Goal: Find specific page/section: Find specific page/section

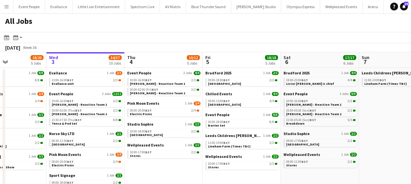
drag, startPoint x: 187, startPoint y: 168, endPoint x: 167, endPoint y: 167, distance: 20.3
click at [169, 167] on app-calendar-viewport "Sun 31 21/21 8 Jobs Mon 1 21/23 6 Jobs Tue 2 18/20 5 Jobs Wed 3 34/37 10 Jobs T…" at bounding box center [205, 164] width 411 height 224
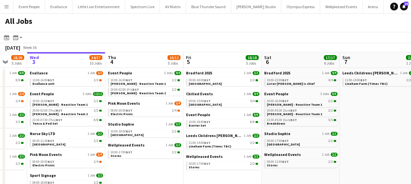
click at [156, 165] on app-calendar-viewport "Sun 31 21/21 8 Jobs Mon 1 21/23 6 Jobs Tue 2 18/20 5 Jobs Wed 3 34/37 10 Jobs T…" at bounding box center [205, 164] width 411 height 224
drag, startPoint x: 136, startPoint y: 107, endPoint x: 171, endPoint y: 108, distance: 35.6
click at [203, 105] on app-calendar-viewport "Sun 31 21/21 8 Jobs Mon 1 21/23 6 Jobs Tue 2 18/20 5 Jobs Wed 3 34/37 10 Jobs T…" at bounding box center [205, 164] width 411 height 224
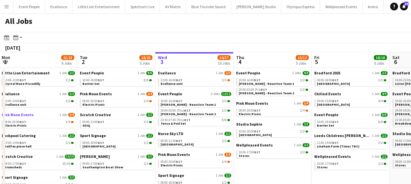
click at [141, 116] on app-calendar-viewport "Sat 30 37/37 10 Jobs Sun 31 21/21 8 Jobs Mon 1 21/23 6 Jobs Tue 2 18/20 5 Jobs …" at bounding box center [205, 164] width 411 height 224
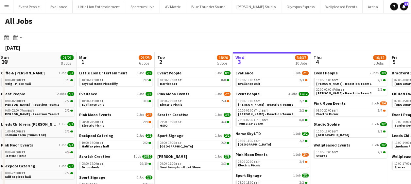
drag, startPoint x: 146, startPoint y: 117, endPoint x: 43, endPoint y: 90, distance: 107.1
click at [52, 99] on app-calendar-viewport "Fri 29 43/43 11 Jobs Sat 30 37/37 10 Jobs Sun 31 21/21 8 Jobs Mon 1 21/23 6 Job…" at bounding box center [205, 164] width 411 height 224
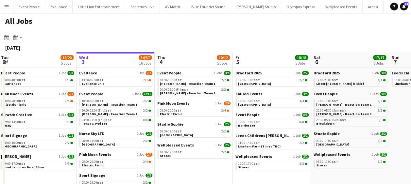
drag, startPoint x: 161, startPoint y: 124, endPoint x: 204, endPoint y: 133, distance: 44.2
click at [221, 135] on app-calendar-viewport "Sun 31 21/21 8 Jobs Mon 1 21/23 6 Jobs Tue 2 18/20 5 Jobs Wed 3 34/37 10 Jobs T…" at bounding box center [205, 164] width 411 height 224
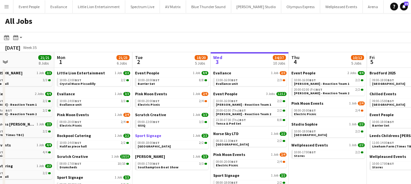
click at [197, 136] on app-date-cell "Event People 1 Job 8/8 10:00-18:00 BST 8/8 Barrier Set Pink Moon Events 1 Job 2…" at bounding box center [171, 172] width 78 height 209
click at [153, 131] on app-calendar-viewport "Fri 29 43/43 11 Jobs Sat 30 37/37 10 Jobs Sun 31 21/21 8 Jobs Mon 1 21/23 6 Job…" at bounding box center [205, 164] width 411 height 224
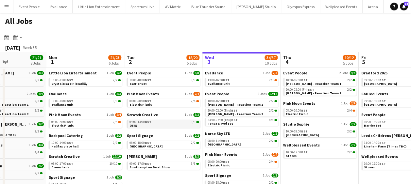
click at [154, 127] on app-brief-job-card "09:00-13:00 BST 3/3 GSIQ" at bounding box center [163, 124] width 73 height 8
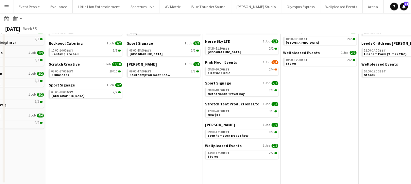
scroll to position [0, 0]
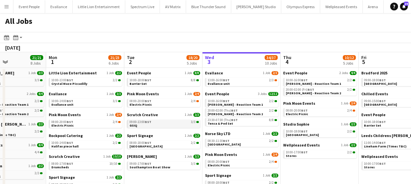
drag, startPoint x: 151, startPoint y: 122, endPoint x: 75, endPoint y: 125, distance: 76.6
click at [76, 125] on app-calendar-viewport "Fri 29 43/43 11 Jobs Sat 30 37/37 10 Jobs Sun 31 21/21 8 Jobs Mon 1 21/23 6 Job…" at bounding box center [205, 164] width 411 height 224
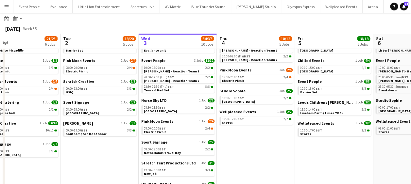
scroll to position [0, 196]
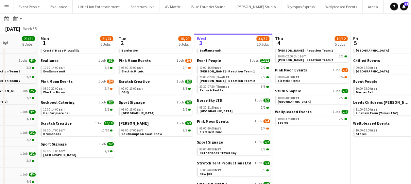
drag, startPoint x: 69, startPoint y: 167, endPoint x: 151, endPoint y: 167, distance: 82.0
click at [151, 167] on app-calendar-viewport "Fri 29 43/43 11 Jobs Sat 30 37/37 10 Jobs Sun 31 21/21 8 Jobs Mon 1 21/23 6 Job…" at bounding box center [205, 121] width 411 height 244
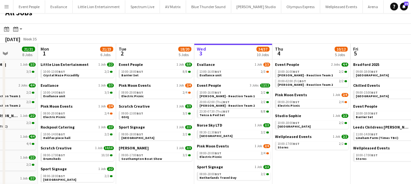
scroll to position [0, 0]
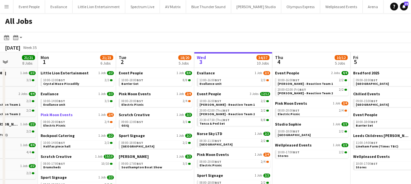
click at [60, 115] on span "Pink Moon Events" at bounding box center [57, 114] width 32 height 5
click at [61, 135] on span "Rockpool Catering" at bounding box center [58, 135] width 34 height 5
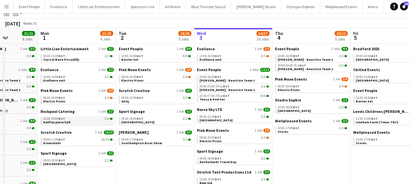
scroll to position [33, 0]
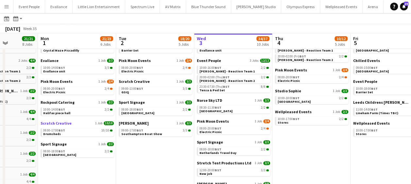
click at [62, 124] on span "Scratch Creative" at bounding box center [56, 123] width 31 height 5
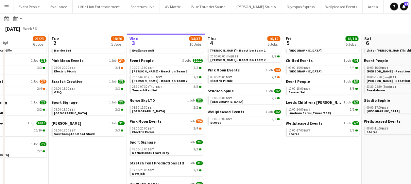
drag, startPoint x: 156, startPoint y: 132, endPoint x: 100, endPoint y: 133, distance: 55.9
click at [100, 133] on app-calendar-viewport "Fri 29 43/43 11 Jobs Sat 30 37/37 10 Jobs Sun 31 21/21 8 Jobs Mon 1 21/23 6 Job…" at bounding box center [205, 121] width 411 height 244
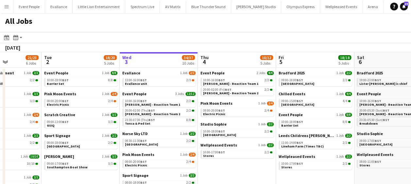
scroll to position [0, 171]
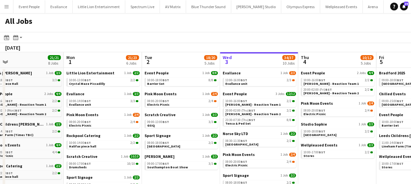
drag, startPoint x: 88, startPoint y: 138, endPoint x: 188, endPoint y: 133, distance: 100.4
click at [188, 133] on app-calendar-viewport "Fri 29 43/43 11 Jobs Sat 30 37/37 10 Jobs Sun 31 21/21 8 Jobs Mon 1 21/23 6 Job…" at bounding box center [205, 164] width 411 height 224
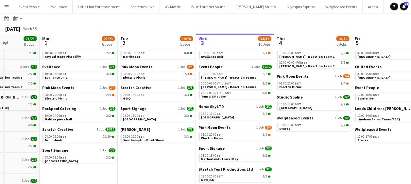
scroll to position [0, 216]
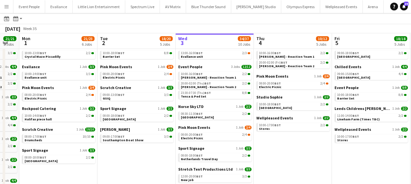
drag, startPoint x: 174, startPoint y: 149, endPoint x: 130, endPoint y: 145, distance: 43.6
click at [138, 147] on app-calendar-viewport "Fri 29 43/43 11 Jobs Sat 30 37/37 10 Jobs Sun 31 21/21 8 Jobs Mon 1 21/23 6 Job…" at bounding box center [205, 128] width 411 height 244
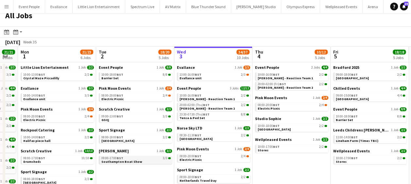
scroll to position [0, 0]
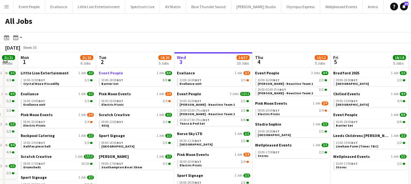
click at [113, 72] on span "Event People" at bounding box center [111, 73] width 24 height 5
click at [8, 7] on app-icon "Menu" at bounding box center [6, 6] width 5 height 5
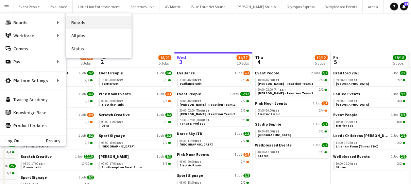
click at [90, 21] on link "Boards" at bounding box center [98, 22] width 65 height 13
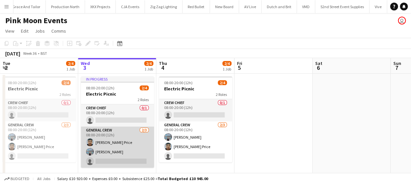
scroll to position [0, 1515]
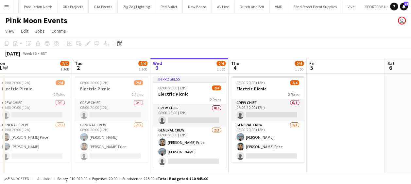
drag, startPoint x: 158, startPoint y: 141, endPoint x: 220, endPoint y: 140, distance: 62.1
click at [220, 140] on app-calendar-viewport "Sat 30 4/4 1 Job Sun 31 4/4 1 Job Mon 1 2/4 1 Job Tue 2 2/4 1 Job Wed 3 2/4 1 J…" at bounding box center [205, 120] width 411 height 124
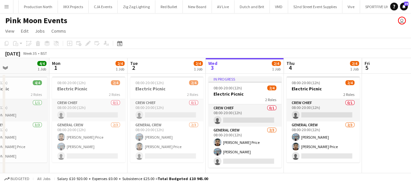
scroll to position [0, 175]
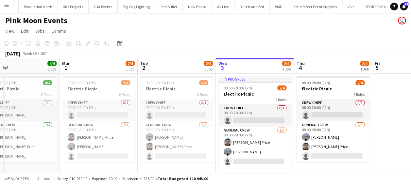
drag, startPoint x: 239, startPoint y: 142, endPoint x: 304, endPoint y: 142, distance: 65.4
click at [304, 142] on app-calendar-viewport "Fri 29 6/6 2 Jobs Sat 30 4/4 1 Job Sun 31 4/4 1 Job Mon 1 2/4 1 Job Tue 2 2/4 1…" at bounding box center [205, 155] width 411 height 194
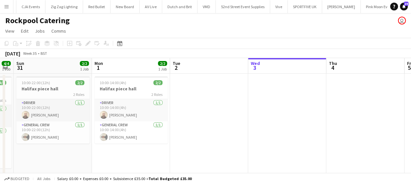
scroll to position [0, 139]
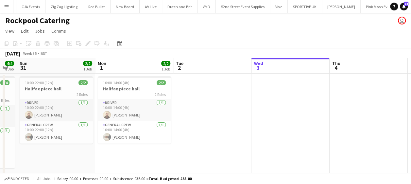
drag, startPoint x: 78, startPoint y: 125, endPoint x: 250, endPoint y: 126, distance: 171.9
click at [250, 126] on app-calendar-viewport "Fri 29 Sat 30 4/4 1 Job Sun 31 2/2 1 Job Mon 1 2/2 1 Job Tue 2 Wed 3 Thu 4 Fri …" at bounding box center [205, 120] width 411 height 124
click at [139, 37] on app-page-menu "View Day view expanded Day view collapsed Month view Date picker Jump to today …" at bounding box center [205, 31] width 411 height 12
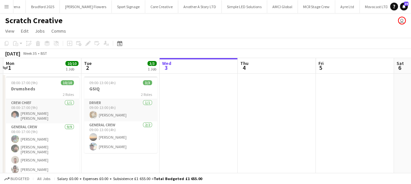
scroll to position [0, 203]
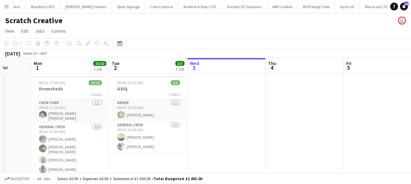
drag, startPoint x: 161, startPoint y: 121, endPoint x: 231, endPoint y: 122, distance: 70.6
click at [231, 122] on app-calendar-viewport "Fri 29 Sat 30 Sun 31 Mon 1 10/10 1 Job Tue 2 3/3 1 Job Wed 3 Thu 4 Fri 5 Sat 6 …" at bounding box center [205, 122] width 411 height 128
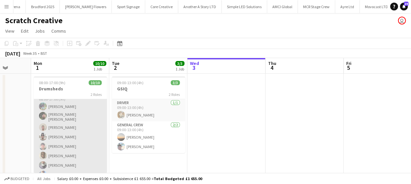
scroll to position [46, 0]
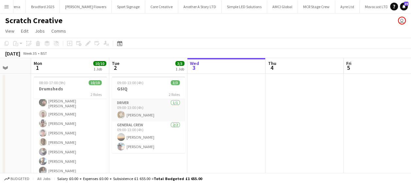
drag, startPoint x: 176, startPoint y: 138, endPoint x: 200, endPoint y: 59, distance: 82.5
click at [176, 138] on app-card-role "General Crew 2/2 09:00-13:00 (4h) Ewan Miller Ethan Morton" at bounding box center [148, 138] width 73 height 32
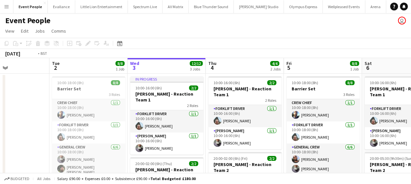
scroll to position [0, 149]
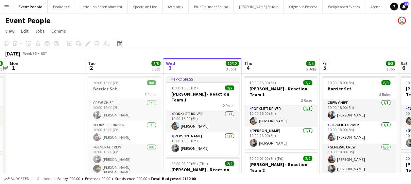
drag, startPoint x: 130, startPoint y: 124, endPoint x: 216, endPoint y: 119, distance: 85.4
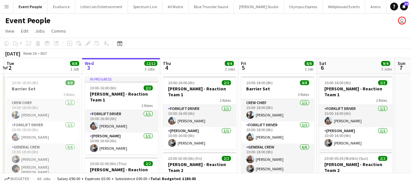
scroll to position [0, 211]
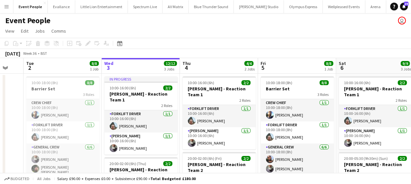
drag, startPoint x: 102, startPoint y: 123, endPoint x: 56, endPoint y: 121, distance: 45.8
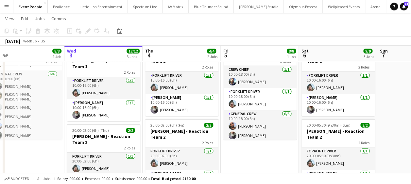
scroll to position [0, 265]
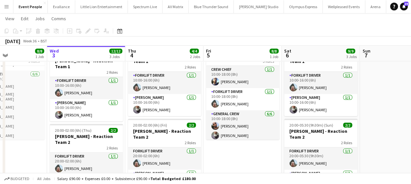
drag, startPoint x: 65, startPoint y: 162, endPoint x: 0, endPoint y: 155, distance: 65.7
click at [0, 156] on html "Menu Boards Boards Boards All jobs Status Workforce Workforce My Workforce Recr…" at bounding box center [205, 177] width 411 height 420
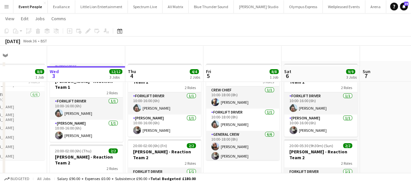
scroll to position [0, 0]
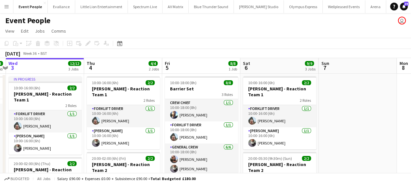
drag, startPoint x: 99, startPoint y: 125, endPoint x: 59, endPoint y: 126, distance: 40.2
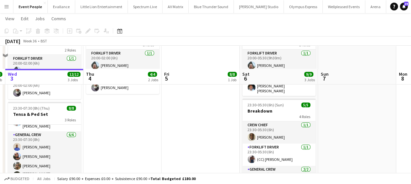
scroll to position [163, 0]
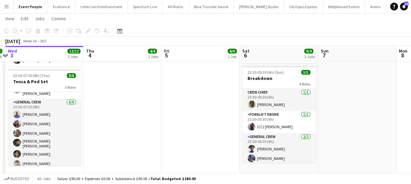
drag, startPoint x: 158, startPoint y: 138, endPoint x: 135, endPoint y: 133, distance: 23.6
click at [158, 138] on app-date-cell "10:00-16:00 (6h) 2/2 Coldplay - Reaction Team 1 2 Roles Forklift Driver 1/1 10:…" at bounding box center [122, 78] width 78 height 336
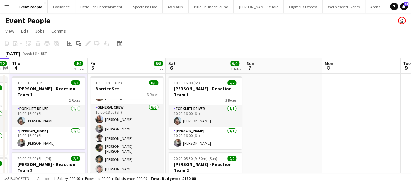
scroll to position [0, 219]
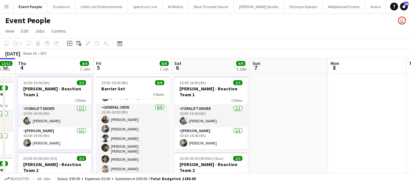
drag, startPoint x: 329, startPoint y: 112, endPoint x: 261, endPoint y: 113, distance: 68.0
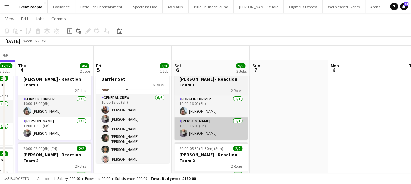
scroll to position [0, 0]
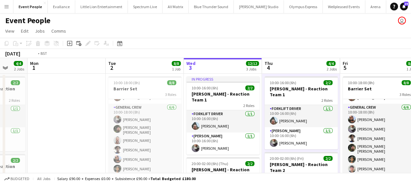
drag, startPoint x: 158, startPoint y: 105, endPoint x: 270, endPoint y: 116, distance: 113.0
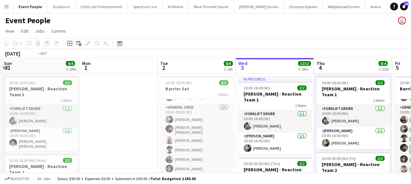
drag, startPoint x: 311, startPoint y: 118, endPoint x: 86, endPoint y: 107, distance: 225.8
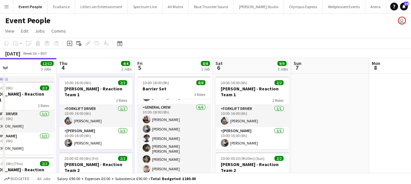
drag, startPoint x: 152, startPoint y: 122, endPoint x: 94, endPoint y: 121, distance: 57.2
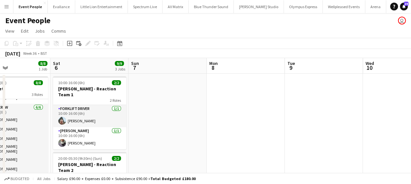
drag, startPoint x: 248, startPoint y: 119, endPoint x: 371, endPoint y: 118, distance: 122.9
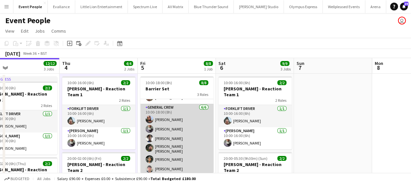
drag, startPoint x: 161, startPoint y: 120, endPoint x: 336, endPoint y: 118, distance: 174.5
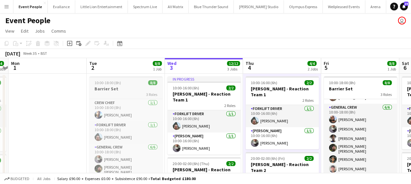
drag, startPoint x: 221, startPoint y: 119, endPoint x: 272, endPoint y: 119, distance: 50.7
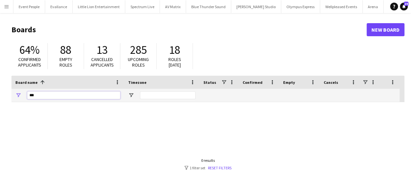
drag, startPoint x: 39, startPoint y: 96, endPoint x: 0, endPoint y: 97, distance: 38.9
click at [0, 99] on html "Menu Boards Boards Boards All jobs Status Workforce Workforce My Workforce Recr…" at bounding box center [205, 124] width 411 height 249
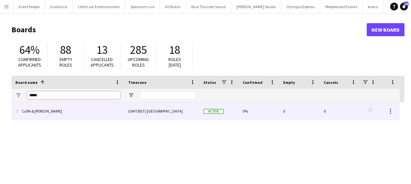
type input "*****"
click at [43, 111] on link "Cuffe & [PERSON_NAME]" at bounding box center [67, 111] width 105 height 18
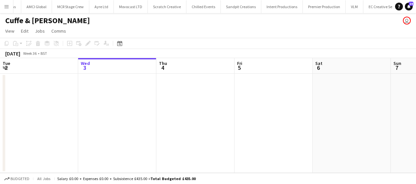
scroll to position [0, 609]
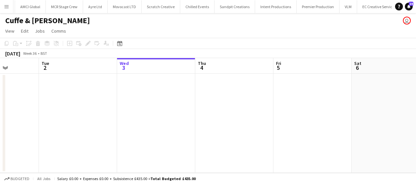
drag, startPoint x: 79, startPoint y: 123, endPoint x: 177, endPoint y: 126, distance: 97.4
click at [173, 123] on app-calendar-viewport "Sun 31 3/3 1 Job Mon 1 Tue 2 Wed 3 Thu 4 Fri 5 Sat 6 Sun 7 Mon 8 Tue 9 Wed 10 1…" at bounding box center [208, 115] width 416 height 115
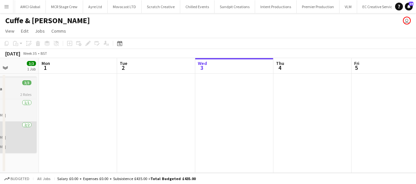
drag, startPoint x: 176, startPoint y: 134, endPoint x: 242, endPoint y: 129, distance: 66.5
click at [318, 131] on app-calendar-viewport "Fri 29 2/2 1 Job Sat 30 3/3 1 Job Sun 31 3/3 1 Job Mon 1 Tue 2 Wed 3 Thu 4 Fri …" at bounding box center [208, 115] width 416 height 115
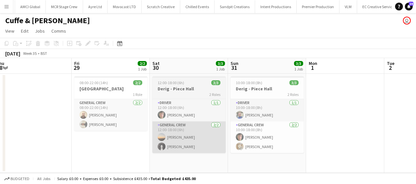
drag, startPoint x: 176, startPoint y: 126, endPoint x: 220, endPoint y: 129, distance: 43.9
click at [230, 127] on app-calendar-viewport "Tue 26 Wed 27 Thu 28 Fri 29 2/2 1 Job Sat 30 3/3 1 Job Sun 31 3/3 1 Job Mon 1 T…" at bounding box center [208, 115] width 416 height 115
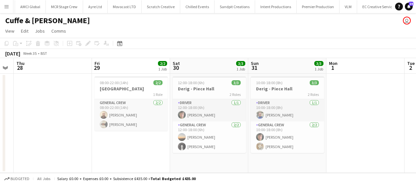
click at [308, 128] on app-calendar-viewport "Tue 26 Wed 27 Thu 28 Fri 29 2/2 1 Job Sat 30 3/3 1 Job Sun 31 3/3 1 Job Mon 1 T…" at bounding box center [208, 115] width 416 height 115
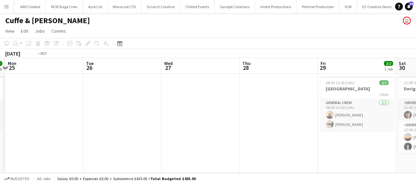
click at [299, 132] on app-calendar-viewport "Sun 24 2/2 1 Job Mon 25 Tue 26 Wed 27 Thu 28 Fri 29 2/2 1 Job Sat 30 3/3 1 Job …" at bounding box center [208, 115] width 416 height 115
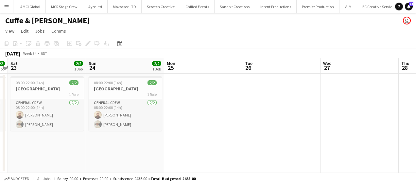
drag, startPoint x: 235, startPoint y: 131, endPoint x: 178, endPoint y: 140, distance: 57.2
click at [286, 129] on app-calendar-viewport "Thu 21 Fri 22 2/2 1 Job Sat 23 2/2 1 Job Sun 24 2/2 1 Job Mon 25 Tue 26 Wed 27 …" at bounding box center [208, 115] width 416 height 115
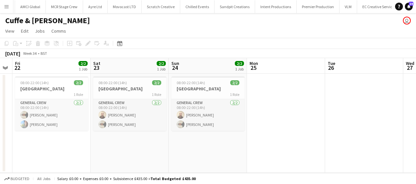
drag, startPoint x: 319, startPoint y: 139, endPoint x: 284, endPoint y: 141, distance: 35.7
click at [320, 139] on app-calendar-viewport "Wed 20 Thu 21 Fri 22 2/2 1 Job Sat 23 2/2 1 Job Sun 24 2/2 1 Job Mon 25 Tue 26 …" at bounding box center [208, 115] width 416 height 115
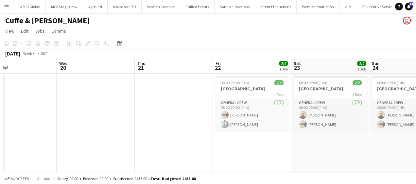
drag, startPoint x: 202, startPoint y: 143, endPoint x: 268, endPoint y: 144, distance: 65.7
click at [299, 143] on app-calendar-viewport "Sun 17 Mon 18 Tue 19 Wed 20 Thu 21 Fri 22 2/2 1 Job Sat 23 2/2 1 Job Sun 24 2/2…" at bounding box center [208, 115] width 416 height 115
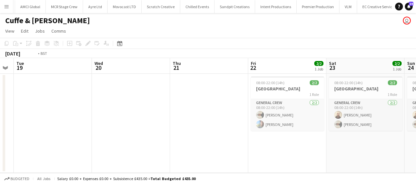
drag, startPoint x: 206, startPoint y: 142, endPoint x: 355, endPoint y: 139, distance: 149.0
click at [354, 140] on app-calendar-viewport "Sun 17 Mon 18 Tue 19 Wed 20 Thu 21 Fri 22 2/2 1 Job Sat 23 2/2 1 Job Sun 24 2/2…" at bounding box center [208, 115] width 416 height 115
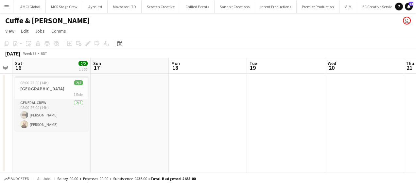
drag, startPoint x: 318, startPoint y: 136, endPoint x: 235, endPoint y: 136, distance: 82.7
click at [370, 135] on app-calendar-viewport "Thu 14 Fri 15 Sat 16 2/2 1 Job Sun 17 Mon 18 Tue 19 Wed 20 Thu 21 Fri 22 2/2 1 …" at bounding box center [208, 115] width 416 height 115
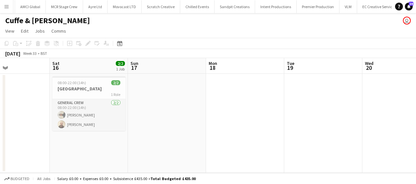
drag, startPoint x: 257, startPoint y: 135, endPoint x: 312, endPoint y: 135, distance: 55.2
click at [312, 135] on app-calendar-viewport "Wed 13 Thu 14 Fri 15 Sat 16 2/2 1 Job Sun 17 Mon 18 Tue 19 Wed 20 Thu 21 Fri 22…" at bounding box center [208, 115] width 416 height 115
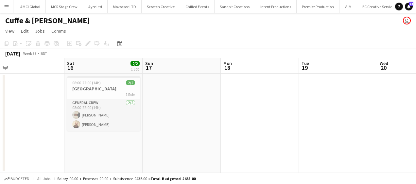
drag, startPoint x: 268, startPoint y: 147, endPoint x: 13, endPoint y: 118, distance: 256.9
click at [13, 120] on app-calendar-viewport "Tue 12 2/2 1 Job Wed 13 Thu 14 Fri 15 Sat 16 2/2 1 Job Sun 17 Mon 18 Tue 19 Wed…" at bounding box center [208, 115] width 416 height 115
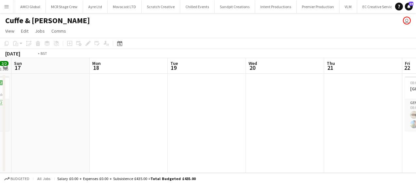
drag, startPoint x: 196, startPoint y: 120, endPoint x: 109, endPoint y: 117, distance: 86.7
click at [109, 117] on app-calendar-viewport "Thu 14 Fri 15 Sat 16 2/2 1 Job Sun 17 Mon 18 Tue 19 Wed 20 Thu 21 Fri 22 2/2 1 …" at bounding box center [208, 115] width 416 height 115
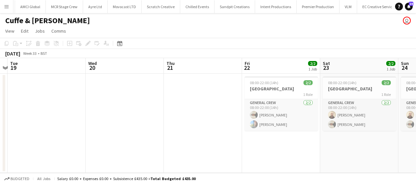
click at [95, 118] on app-calendar-viewport "Sat 16 2/2 1 Job Sun 17 Mon 18 Tue 19 Wed 20 Thu 21 Fri 22 2/2 1 Job Sat 23 2/2…" at bounding box center [208, 115] width 416 height 115
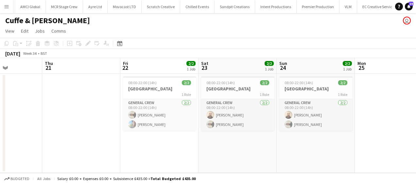
click at [117, 122] on app-calendar-viewport "Mon 18 Tue 19 Wed 20 Thu 21 Fri 22 2/2 1 Job Sat 23 2/2 1 Job Sun 24 2/2 1 Job …" at bounding box center [208, 115] width 416 height 115
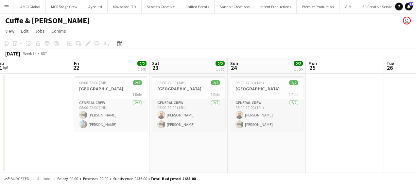
drag, startPoint x: 146, startPoint y: 140, endPoint x: 205, endPoint y: 140, distance: 59.5
click at [205, 140] on app-calendar-viewport "Mon 18 Tue 19 Wed 20 Thu 21 Fri 22 2/2 1 Job Sat 23 2/2 1 Job Sun 24 2/2 1 Job …" at bounding box center [208, 115] width 416 height 115
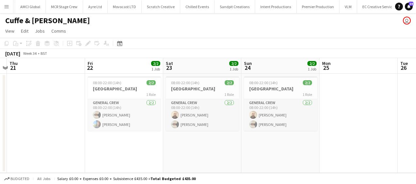
scroll to position [0, 142]
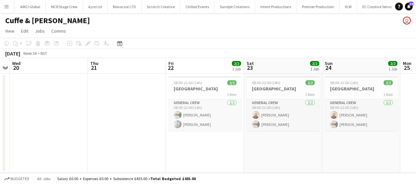
drag, startPoint x: 165, startPoint y: 144, endPoint x: 240, endPoint y: 141, distance: 75.2
click at [244, 140] on app-calendar-viewport "Mon 18 Tue 19 Wed 20 Thu 21 Fri 22 2/2 1 Job Sat 23 2/2 1 Job Sun 24 2/2 1 Job …" at bounding box center [208, 115] width 416 height 115
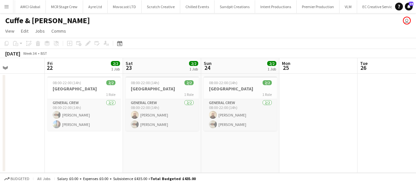
drag, startPoint x: 250, startPoint y: 140, endPoint x: 165, endPoint y: 140, distance: 84.3
click at [165, 140] on app-calendar-viewport "Mon 18 Tue 19 Wed 20 Thu 21 Fri 22 2/2 1 Job Sat 23 2/2 1 Job Sun 24 2/2 1 Job …" at bounding box center [208, 115] width 416 height 115
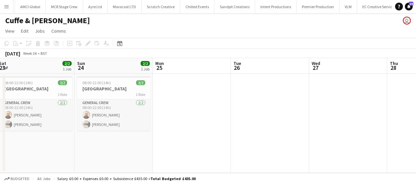
drag, startPoint x: 146, startPoint y: 141, endPoint x: 189, endPoint y: 139, distance: 42.5
click at [131, 140] on app-calendar-viewport "Wed 20 Thu 21 Fri 22 2/2 1 Job Sat 23 2/2 1 Job Sun 24 2/2 1 Job Mon 25 Tue 26 …" at bounding box center [208, 115] width 416 height 115
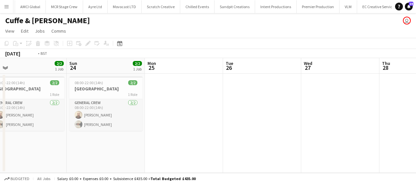
drag, startPoint x: 194, startPoint y: 140, endPoint x: 90, endPoint y: 138, distance: 103.9
click at [81, 140] on app-calendar-viewport "Wed 20 Thu 21 Fri 22 2/2 1 Job Sat 23 2/2 1 Job Sun 24 2/2 1 Job Mon 25 Tue 26 …" at bounding box center [208, 115] width 416 height 115
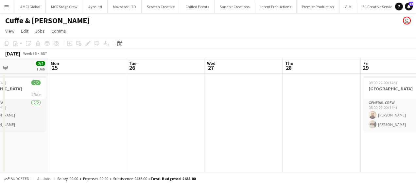
drag, startPoint x: 134, startPoint y: 140, endPoint x: 123, endPoint y: 140, distance: 10.5
click at [123, 140] on app-calendar-viewport "Fri 22 2/2 1 Job Sat 23 2/2 1 Job Sun 24 2/2 1 Job Mon 25 Tue 26 Wed 27 Thu 28 …" at bounding box center [208, 115] width 416 height 115
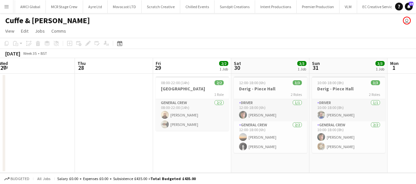
drag, startPoint x: 178, startPoint y: 147, endPoint x: 130, endPoint y: 148, distance: 48.4
click at [130, 148] on app-calendar-viewport "Sun 24 2/2 1 Job Mon 25 Tue 26 Wed 27 Thu 28 Fri 29 2/2 1 Job Sat 30 3/3 1 Job …" at bounding box center [208, 115] width 416 height 115
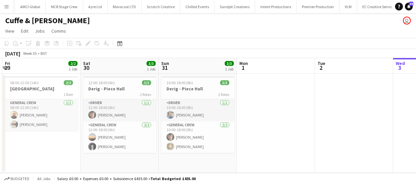
drag, startPoint x: 185, startPoint y: 148, endPoint x: 42, endPoint y: 146, distance: 142.5
click at [41, 148] on app-calendar-viewport "Tue 26 Wed 27 Thu 28 Fri 29 2/2 1 Job Sat 30 3/3 1 Job Sun 31 3/3 1 Job Mon 1 T…" at bounding box center [208, 115] width 416 height 115
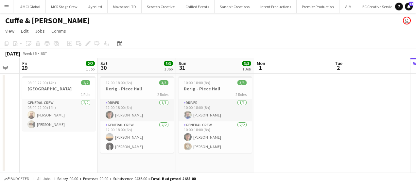
drag, startPoint x: 255, startPoint y: 148, endPoint x: 163, endPoint y: 149, distance: 91.5
click at [163, 149] on app-calendar-viewport "Tue 26 Wed 27 Thu 28 Fri 29 2/2 1 Job Sat 30 3/3 1 Job Sun 31 3/3 1 Job Mon 1 T…" at bounding box center [208, 115] width 416 height 115
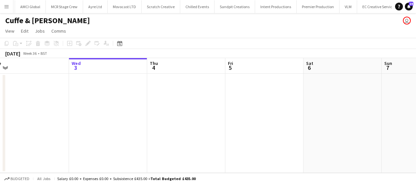
drag, startPoint x: 88, startPoint y: 151, endPoint x: 261, endPoint y: 152, distance: 173.8
click at [91, 151] on app-calendar-viewport "Sat 30 3/3 1 Job Sun 31 3/3 1 Job Mon 1 Tue 2 Wed 3 Thu 4 Fri 5 Sat 6 Sun 7 Mon…" at bounding box center [208, 115] width 416 height 115
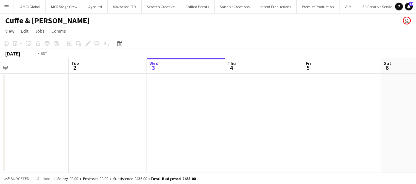
drag, startPoint x: 116, startPoint y: 152, endPoint x: 416, endPoint y: 142, distance: 300.1
click at [415, 142] on html "Menu Boards Boards Boards All jobs Status Workforce Workforce My Workforce Recr…" at bounding box center [208, 92] width 416 height 184
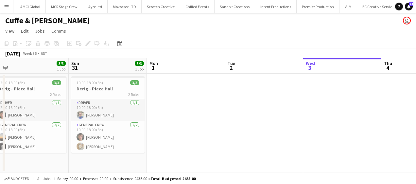
drag, startPoint x: 350, startPoint y: 145, endPoint x: 379, endPoint y: 143, distance: 29.1
click at [381, 143] on app-calendar-viewport "Thu 28 Fri 29 2/2 1 Job Sat 30 3/3 1 Job Sun 31 3/3 1 Job Mon 1 Tue 2 Wed 3 Thu…" at bounding box center [208, 115] width 416 height 115
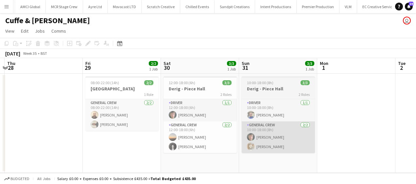
drag, startPoint x: 249, startPoint y: 143, endPoint x: 350, endPoint y: 142, distance: 100.7
click at [356, 141] on app-calendar-viewport "Tue 26 Wed 27 Thu 28 Fri 29 2/2 1 Job Sat 30 3/3 1 Job Sun 31 3/3 1 Job Mon 1 T…" at bounding box center [208, 115] width 416 height 115
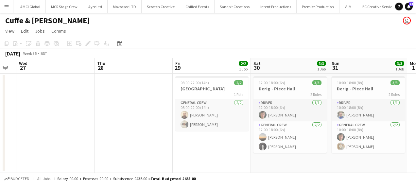
drag, startPoint x: 336, startPoint y: 144, endPoint x: 332, endPoint y: 145, distance: 3.3
click at [346, 144] on app-calendar-viewport "Mon 25 Tue 26 Wed 27 Thu 28 Fri 29 2/2 1 Job Sat 30 3/3 1 Job Sun 31 3/3 1 Job …" at bounding box center [208, 115] width 416 height 115
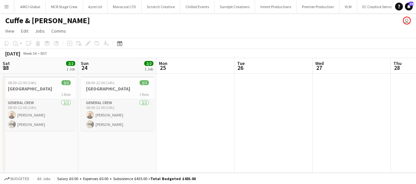
drag, startPoint x: 277, startPoint y: 146, endPoint x: 254, endPoint y: 147, distance: 23.5
click at [346, 146] on app-calendar-viewport "Thu 21 Fri 22 2/2 1 Job Sat 23 2/2 1 Job Sun 24 2/2 1 Job Mon 25 Tue 26 Wed 27 …" at bounding box center [208, 115] width 416 height 115
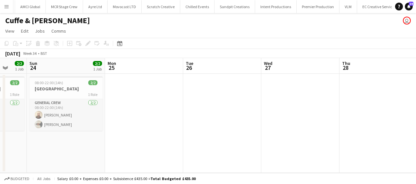
drag, startPoint x: 210, startPoint y: 147, endPoint x: 269, endPoint y: 144, distance: 58.2
click at [290, 144] on app-calendar-viewport "Thu 21 Fri 22 2/2 1 Job Sat 23 2/2 1 Job Sun 24 2/2 1 Job Mon 25 Tue 26 Wed 27 …" at bounding box center [208, 115] width 416 height 115
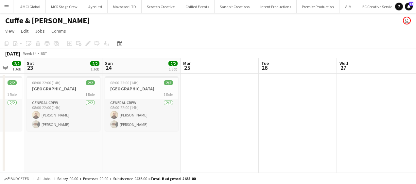
drag, startPoint x: 167, startPoint y: 139, endPoint x: 105, endPoint y: 138, distance: 61.4
click at [110, 139] on app-calendar-viewport "Tue 19 Wed 20 Thu 21 Fri 22 2/2 1 Job Sat 23 2/2 1 Job Sun 24 2/2 1 Job Mon 25 …" at bounding box center [208, 115] width 416 height 115
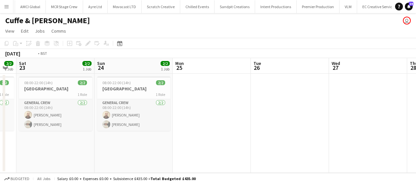
drag, startPoint x: 314, startPoint y: 137, endPoint x: 331, endPoint y: 144, distance: 18.5
click at [111, 136] on app-calendar-viewport "Tue 19 Wed 20 Thu 21 Fri 22 2/2 1 Job Sat 23 2/2 1 Job Sun 24 2/2 1 Job Mon 25 …" at bounding box center [208, 115] width 416 height 115
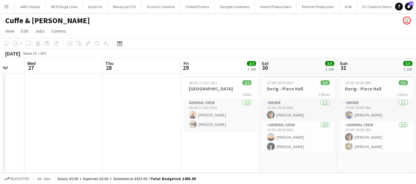
drag, startPoint x: 319, startPoint y: 146, endPoint x: 233, endPoint y: 146, distance: 86.3
click at [233, 146] on app-calendar-viewport "Sat 23 2/2 1 Job Sun 24 2/2 1 Job Mon 25 Tue 26 Wed 27 Thu 28 Fri 29 2/2 1 Job …" at bounding box center [208, 115] width 416 height 115
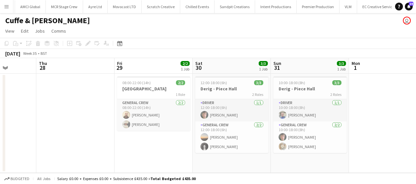
click at [182, 146] on app-calendar-viewport "Mon 25 Tue 26 Wed 27 Thu 28 Fri 29 2/2 1 Job Sat 30 3/3 1 Job Sun 31 3/3 1 Job …" at bounding box center [208, 115] width 416 height 115
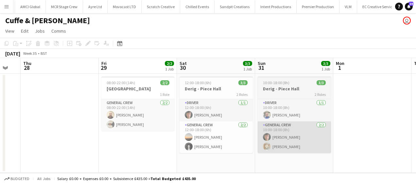
drag, startPoint x: 227, startPoint y: 152, endPoint x: 251, endPoint y: 152, distance: 24.2
click at [214, 152] on app-calendar-viewport "Mon 25 Tue 26 Wed 27 Thu 28 Fri 29 2/2 1 Job Sat 30 3/3 1 Job Sun 31 3/3 1 Job …" at bounding box center [208, 115] width 416 height 115
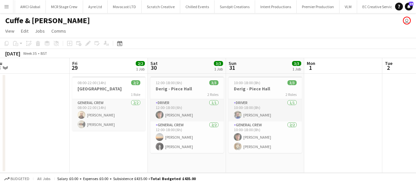
drag, startPoint x: 298, startPoint y: 157, endPoint x: 273, endPoint y: 155, distance: 25.5
click at [275, 157] on app-calendar-viewport "Mon 25 Tue 26 Wed 27 Thu 28 Fri 29 2/2 1 Job Sat 30 3/3 1 Job Sun 31 3/3 1 Job …" at bounding box center [208, 115] width 416 height 115
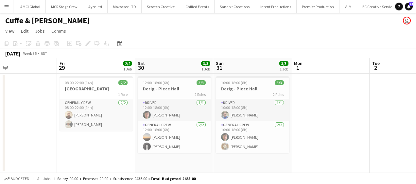
click at [322, 116] on app-calendar-viewport "Mon 25 Tue 26 Wed 27 Thu 28 Fri 29 2/2 1 Job Sat 30 3/3 1 Job Sun 31 3/3 1 Job …" at bounding box center [208, 115] width 416 height 115
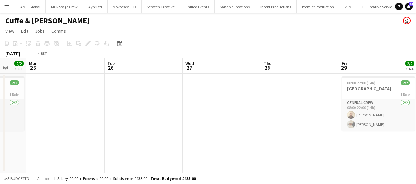
drag, startPoint x: 186, startPoint y: 119, endPoint x: 235, endPoint y: 120, distance: 49.0
click at [341, 117] on app-calendar-viewport "Sat 23 2/2 1 Job Sun 24 2/2 1 Job Mon 25 Tue 26 Wed 27 Thu 28 Fri 29 2/2 1 Job …" at bounding box center [208, 115] width 416 height 115
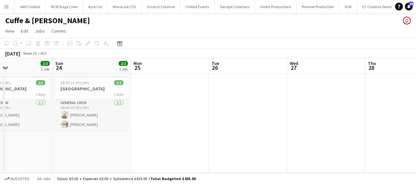
click at [345, 116] on app-calendar-viewport "Thu 21 Fri 22 2/2 1 Job Sat 23 2/2 1 Job Sun 24 2/2 1 Job Mon 25 Tue 26 Wed 27 …" at bounding box center [208, 115] width 416 height 115
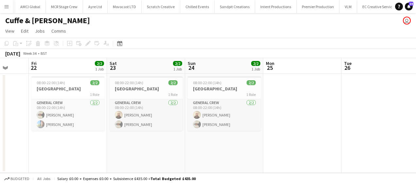
drag, startPoint x: 324, startPoint y: 117, endPoint x: 344, endPoint y: 117, distance: 20.9
click at [344, 117] on app-calendar-viewport "Tue 19 Wed 20 Thu 21 Fri 22 2/2 1 Job Sat 23 2/2 1 Job Sun 24 2/2 1 Job Mon 25 …" at bounding box center [208, 115] width 416 height 115
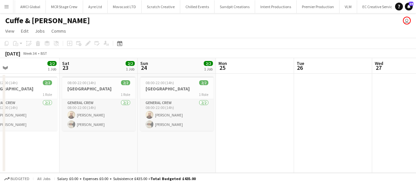
drag, startPoint x: 263, startPoint y: 102, endPoint x: 191, endPoint y: 102, distance: 72.5
click at [191, 102] on app-calendar-viewport "Tue 19 Wed 20 Thu 21 Fri 22 2/2 1 Job Sat 23 2/2 1 Job Sun 24 2/2 1 Job Mon 25 …" at bounding box center [208, 115] width 416 height 115
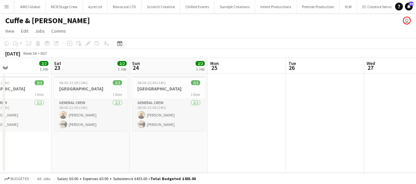
click at [156, 104] on app-calendar-viewport "Tue 19 Wed 20 Thu 21 Fri 22 2/2 1 Job Sat 23 2/2 1 Job Sun 24 2/2 1 Job Mon 25 …" at bounding box center [208, 115] width 416 height 115
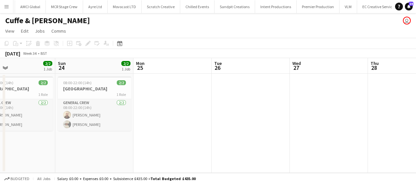
drag, startPoint x: 224, startPoint y: 105, endPoint x: 220, endPoint y: 105, distance: 3.9
click at [220, 105] on app-calendar-viewport "Thu 21 Fri 22 2/2 1 Job Sat 23 2/2 1 Job Sun 24 2/2 1 Job Mon 25 Tue 26 Wed 27 …" at bounding box center [208, 115] width 416 height 115
click at [177, 107] on app-calendar-viewport "Thu 21 Fri 22 2/2 1 Job Sat 23 2/2 1 Job Sun 24 2/2 1 Job Mon 25 Tue 26 Wed 27 …" at bounding box center [208, 115] width 416 height 115
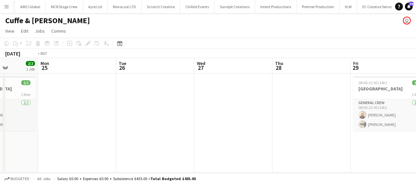
click at [151, 110] on app-calendar-viewport "Thu 21 Fri 22 2/2 1 Job Sat 23 2/2 1 Job Sun 24 2/2 1 Job Mon 25 Tue 26 Wed 27 …" at bounding box center [208, 115] width 416 height 115
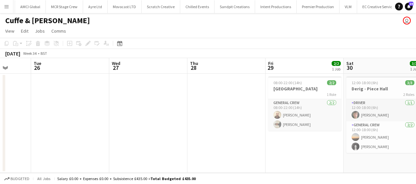
drag, startPoint x: 108, startPoint y: 118, endPoint x: 88, endPoint y: 118, distance: 19.3
click at [88, 118] on app-calendar-viewport "Sat 23 2/2 1 Job Sun 24 2/2 1 Job Mon 25 Tue 26 Wed 27 Thu 28 Fri 29 2/2 1 Job …" at bounding box center [208, 115] width 416 height 115
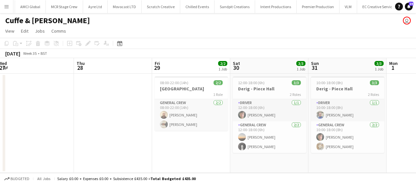
scroll to position [0, 217]
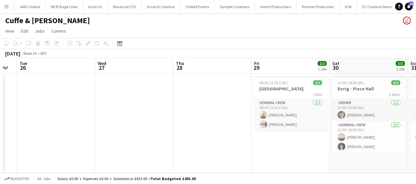
drag, startPoint x: 83, startPoint y: 116, endPoint x: 80, endPoint y: 113, distance: 4.0
click at [75, 116] on app-calendar-viewport "Sat 23 2/2 1 Job Sun 24 2/2 1 Job Mon 25 Tue 26 Wed 27 Thu 28 Fri 29 2/2 1 Job …" at bounding box center [208, 115] width 416 height 115
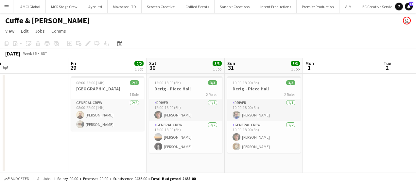
click at [326, 127] on app-calendar-viewport "Mon 25 Tue 26 Wed 27 Thu 28 Fri 29 2/2 1 Job Sat 30 3/3 1 Job Sun 31 3/3 1 Job …" at bounding box center [208, 115] width 416 height 115
click at [9, 7] on button "Menu" at bounding box center [6, 6] width 13 height 13
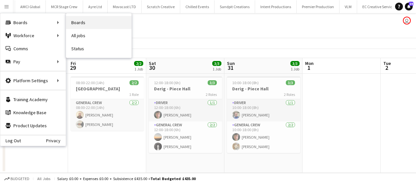
click at [82, 19] on link "Boards" at bounding box center [98, 22] width 65 height 13
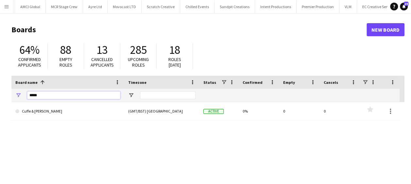
drag, startPoint x: 47, startPoint y: 96, endPoint x: 21, endPoint y: 98, distance: 25.9
click at [22, 98] on div "*****" at bounding box center [67, 95] width 113 height 13
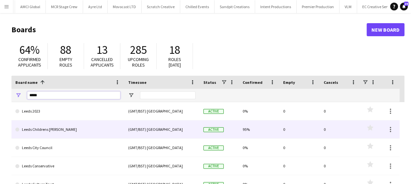
type input "*****"
click at [61, 131] on link "Leeds Childrens [PERSON_NAME]" at bounding box center [67, 130] width 105 height 18
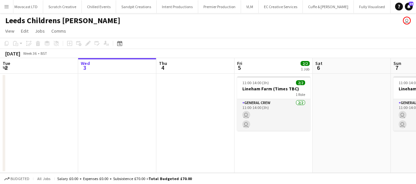
scroll to position [0, 710]
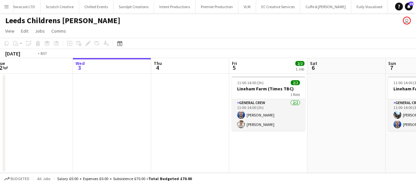
drag, startPoint x: 88, startPoint y: 109, endPoint x: 231, endPoint y: 107, distance: 143.1
click at [231, 107] on app-calendar-viewport "Sun 31 2/2 1 Job Mon 1 Tue 2 Wed 3 Thu 4 Fri 5 2/2 1 Job Sat 6 Sun 7 2/2 1 Job …" at bounding box center [208, 115] width 416 height 115
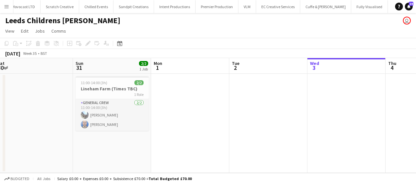
drag, startPoint x: 124, startPoint y: 113, endPoint x: 203, endPoint y: 112, distance: 79.4
click at [195, 112] on app-calendar-viewport "Thu 28 Fri 29 2/2 1 Job Sat 30 Sun 31 2/2 1 Job Mon 1 Tue 2 Wed 3 Thu 4 Fri 5 2…" at bounding box center [208, 115] width 416 height 115
drag, startPoint x: 228, startPoint y: 122, endPoint x: 235, endPoint y: 121, distance: 6.2
click at [235, 122] on app-calendar-viewport "Thu 28 Fri 29 2/2 1 Job Sat 30 Sun 31 2/2 1 Job Mon 1 Tue 2 Wed 3 Thu 4 Fri 5 2…" at bounding box center [208, 115] width 416 height 115
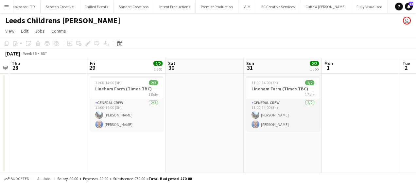
drag, startPoint x: 76, startPoint y: 131, endPoint x: 182, endPoint y: 135, distance: 106.6
click at [185, 135] on app-calendar-viewport "Tue 26 Wed 27 Thu 28 Fri 29 2/2 1 Job Sat 30 Sun 31 2/2 1 Job Mon 1 Tue 2 Wed 3…" at bounding box center [208, 115] width 416 height 115
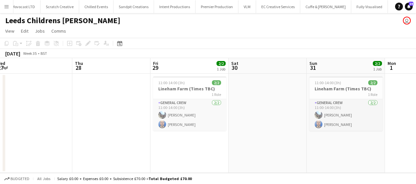
drag, startPoint x: 92, startPoint y: 142, endPoint x: 190, endPoint y: 138, distance: 97.5
click at [214, 138] on app-calendar-viewport "Mon 25 Tue 26 Wed 27 Thu 28 Fri 29 2/2 1 Job Sat 30 Sun 31 2/2 1 Job Mon 1 Tue …" at bounding box center [208, 115] width 416 height 115
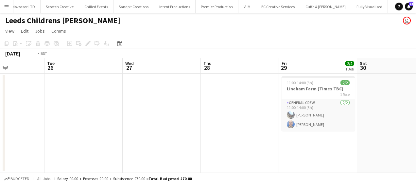
drag, startPoint x: 205, startPoint y: 135, endPoint x: 192, endPoint y: 134, distance: 13.1
click at [206, 134] on app-calendar-viewport "Sat 23 Sun 24 2/2 1 Job Mon 25 Tue 26 Wed 27 Thu 28 Fri 29 2/2 1 Job Sat 30 Sun…" at bounding box center [208, 115] width 416 height 115
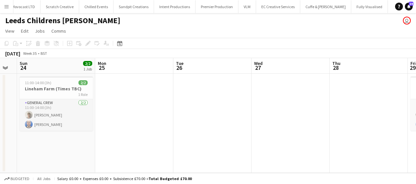
click at [219, 132] on app-calendar-viewport "Fri 22 2/2 1 Job Sat 23 Sun 24 2/2 1 Job Mon 25 Tue 26 Wed 27 Thu 28 Fri 29 2/2…" at bounding box center [208, 115] width 416 height 115
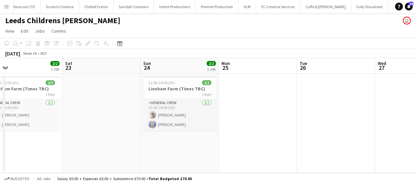
drag, startPoint x: 174, startPoint y: 136, endPoint x: 206, endPoint y: 134, distance: 32.1
click at [204, 134] on app-calendar-viewport "Wed 20 Thu 21 Fri 22 2/2 1 Job Sat 23 Sun 24 2/2 1 Job Mon 25 Tue 26 Wed 27 Thu…" at bounding box center [208, 115] width 416 height 115
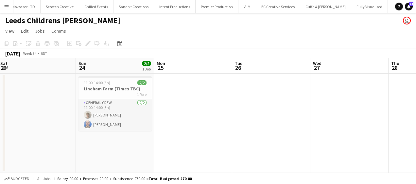
drag, startPoint x: 75, startPoint y: 103, endPoint x: 65, endPoint y: 102, distance: 9.6
click at [65, 102] on app-calendar-viewport "Wed 20 Thu 21 Fri 22 2/2 1 Job Sat 23 Sun 24 2/2 1 Job Mon 25 Tue 26 Wed 27 Thu…" at bounding box center [208, 115] width 416 height 115
drag, startPoint x: 134, startPoint y: 108, endPoint x: 214, endPoint y: 100, distance: 80.5
click at [69, 102] on app-calendar-viewport "Wed 20 Thu 21 Fri 22 2/2 1 Job Sat 23 Sun 24 2/2 1 Job Mon 25 Tue 26 Wed 27 Thu…" at bounding box center [208, 115] width 416 height 115
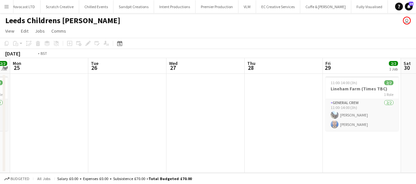
click at [88, 96] on app-calendar-viewport "Fri 22 2/2 1 Job Sat 23 Sun 24 2/2 1 Job Mon 25 Tue 26 Wed 27 Thu 28 Fri 29 2/2…" at bounding box center [208, 115] width 416 height 115
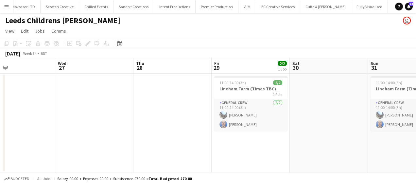
drag, startPoint x: 131, startPoint y: 95, endPoint x: 127, endPoint y: 93, distance: 4.4
click at [127, 95] on app-calendar-viewport "Sun 24 2/2 1 Job Mon 25 Tue 26 Wed 27 Thu 28 Fri 29 2/2 1 Job Sat 30 Sun 31 2/2…" at bounding box center [208, 115] width 416 height 115
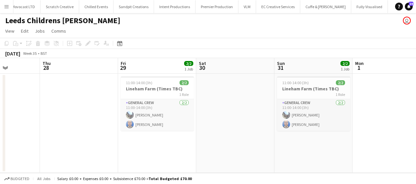
drag, startPoint x: 281, startPoint y: 121, endPoint x: 220, endPoint y: 117, distance: 61.2
click at [220, 117] on app-calendar-viewport "Sun 24 2/2 1 Job Mon 25 Tue 26 Wed 27 Thu 28 Fri 29 2/2 1 Job Sat 30 Sun 31 2/2…" at bounding box center [208, 115] width 416 height 115
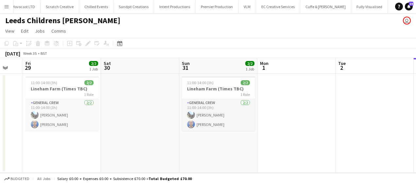
drag, startPoint x: 220, startPoint y: 128, endPoint x: 163, endPoint y: 125, distance: 56.9
click at [163, 125] on app-calendar-viewport "Tue 26 Wed 27 Thu 28 Fri 29 2/2 1 Job Sat 30 Sun 31 2/2 1 Job Mon 1 Tue 2 Wed 3…" at bounding box center [208, 115] width 416 height 115
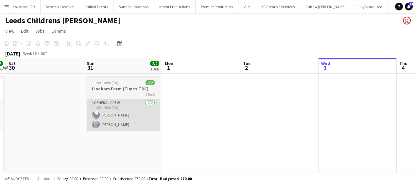
drag, startPoint x: 213, startPoint y: 138, endPoint x: 128, endPoint y: 130, distance: 85.6
click at [125, 130] on app-calendar-viewport "Tue 26 Wed 27 Thu 28 Fri 29 2/2 1 Job Sat 30 Sun 31 2/2 1 Job Mon 1 Tue 2 Wed 3…" at bounding box center [208, 115] width 416 height 115
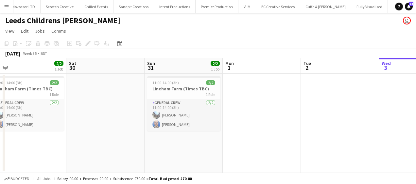
click at [143, 128] on app-calendar-viewport "Tue 26 Wed 27 Thu 28 Fri 29 2/2 1 Job Sat 30 Sun 31 2/2 1 Job Mon 1 Tue 2 Wed 3…" at bounding box center [208, 115] width 416 height 115
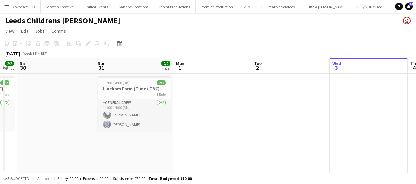
drag, startPoint x: 144, startPoint y: 126, endPoint x: 312, endPoint y: 125, distance: 168.0
click at [325, 125] on app-calendar-viewport "Thu 28 Fri 29 2/2 1 Job Sat 30 Sun 31 2/2 1 Job Mon 1 Tue 2 Wed 3 Thu 4 Fri 5 2…" at bounding box center [208, 115] width 416 height 115
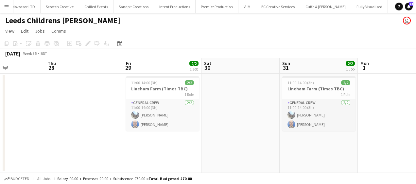
drag, startPoint x: 248, startPoint y: 124, endPoint x: 335, endPoint y: 124, distance: 86.9
click at [339, 124] on app-calendar-viewport "Mon 25 Tue 26 Wed 27 Thu 28 Fri 29 2/2 1 Job Sat 30 Sun 31 2/2 1 Job Mon 1 Tue …" at bounding box center [208, 115] width 416 height 115
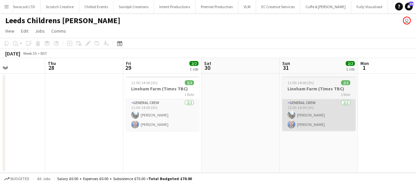
scroll to position [0, 189]
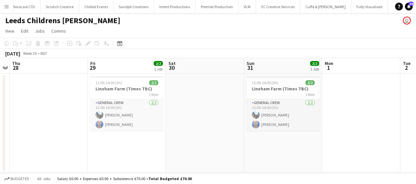
drag, startPoint x: 232, startPoint y: 125, endPoint x: 212, endPoint y: 124, distance: 20.6
click at [212, 124] on app-calendar-viewport "Mon 25 Tue 26 Wed 27 Thu 28 Fri 29 2/2 1 Job Sat 30 Sun 31 2/2 1 Job Mon 1 Tue …" at bounding box center [208, 115] width 416 height 115
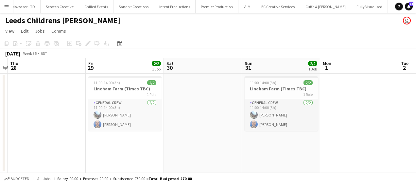
click at [4, 6] on app-icon "Menu" at bounding box center [6, 6] width 5 height 5
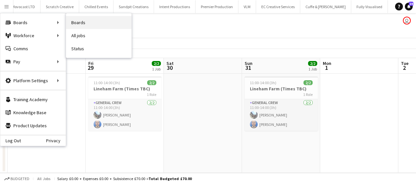
click at [80, 19] on link "Boards" at bounding box center [98, 22] width 65 height 13
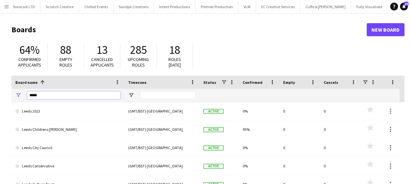
drag, startPoint x: 39, startPoint y: 94, endPoint x: 17, endPoint y: 103, distance: 23.1
click at [18, 103] on div "Board name 1 Timezone Status Confirmed 0" at bounding box center [207, 151] width 393 height 151
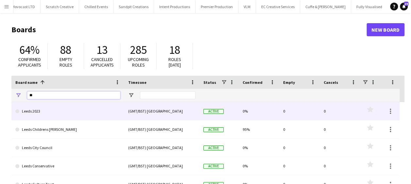
type input "***"
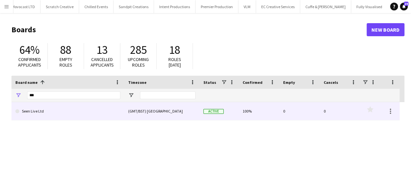
click at [48, 108] on link "Seen Live Ltd" at bounding box center [67, 111] width 105 height 18
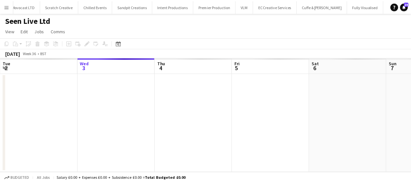
scroll to position [0, 741]
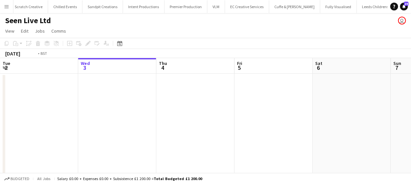
click at [293, 121] on app-calendar-viewport "Sun 31 Mon 1 Tue 2 Wed 3 Thu 4 Fri 5 Sat 6 Sun 7 Mon 8 Tue 9 4/4 1 Job Wed 10 4…" at bounding box center [205, 120] width 411 height 124
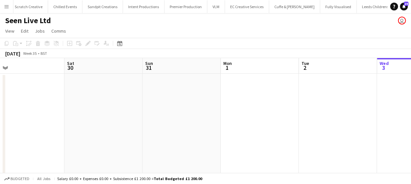
drag, startPoint x: 264, startPoint y: 122, endPoint x: 152, endPoint y: 123, distance: 111.4
click at [274, 122] on app-calendar-viewport "Wed 27 Thu 28 Fri 29 Sat 30 Sun 31 Mon 1 Tue 2 Wed 3 Thu 4 Fri 5 Sat 6" at bounding box center [205, 120] width 411 height 124
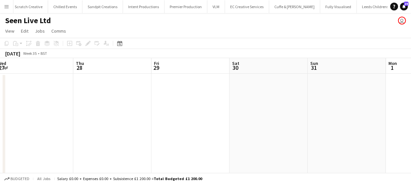
drag, startPoint x: 152, startPoint y: 123, endPoint x: 230, endPoint y: 123, distance: 78.1
click at [317, 123] on app-calendar-viewport "Mon 25 Tue 26 Wed 27 Thu 28 Fri 29 Sat 30 Sun 31 Mon 1 Tue 2 Wed 3 Thu 4" at bounding box center [205, 120] width 411 height 124
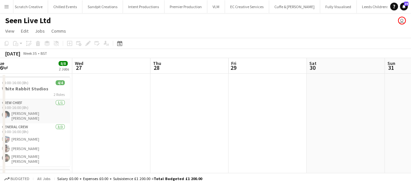
drag, startPoint x: 288, startPoint y: 124, endPoint x: 300, endPoint y: 124, distance: 12.1
click at [300, 124] on app-calendar-viewport "Sun 24 Mon 25 Tue 26 8/8 2 Jobs Wed 27 Thu 28 Fri 29 Sat 30 Sun 31 Mon 1 Tue 2 …" at bounding box center [205, 162] width 411 height 208
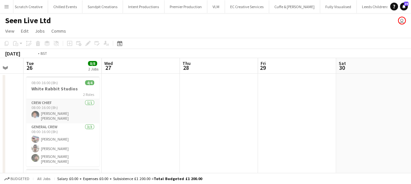
drag, startPoint x: 252, startPoint y: 131, endPoint x: 354, endPoint y: 133, distance: 102.0
click at [354, 133] on app-calendar-viewport "Sun 24 Mon 25 Tue 26 8/8 2 Jobs Wed 27 Thu 28 Fri 29 Sat 30 Sun 31 Mon 1 Tue 2 …" at bounding box center [205, 162] width 411 height 208
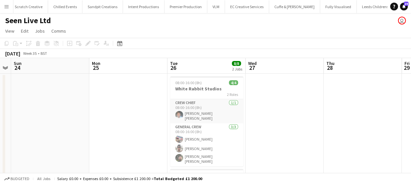
click at [254, 130] on app-date-cell at bounding box center [284, 170] width 78 height 192
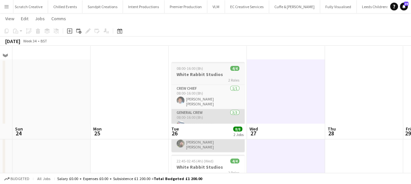
scroll to position [0, 0]
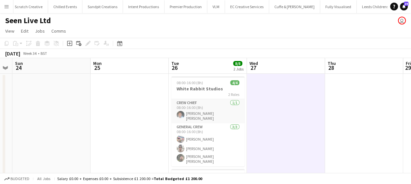
drag, startPoint x: 157, startPoint y: 120, endPoint x: 322, endPoint y: 121, distance: 164.7
click at [314, 120] on app-calendar-viewport "Fri 22 Sat 23 Sun 24 Mon 25 Tue 26 8/8 2 Jobs Wed 27 Thu 28 Fri 29 Sat 30 Sun 3…" at bounding box center [205, 162] width 411 height 208
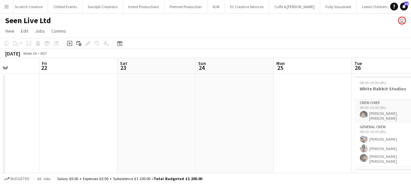
drag, startPoint x: 163, startPoint y: 124, endPoint x: 324, endPoint y: 119, distance: 160.8
click at [356, 119] on app-calendar-viewport "Tue 19 Wed 20 Thu 21 Fri 22 Sat 23 Sun 24 Mon 25 Tue 26 8/8 2 Jobs Wed 27 Thu 2…" at bounding box center [205, 162] width 411 height 208
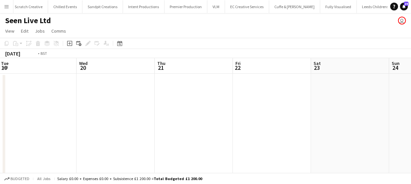
drag, startPoint x: 300, startPoint y: 121, endPoint x: 197, endPoint y: 121, distance: 102.9
click at [310, 121] on app-calendar-viewport "Sun 17 Mon 18 Tue 19 Wed 20 Thu 21 Fri 22 Sat 23 Sun 24 Mon 25 Tue 26 8/8 2 Job…" at bounding box center [205, 162] width 411 height 208
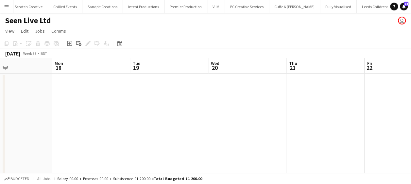
click at [352, 124] on app-calendar-viewport "Fri 15 Sat 16 Sun 17 Mon 18 Tue 19 Wed 20 Thu 21 Fri 22 Sat 23 Sun 24 Mon 25" at bounding box center [205, 162] width 411 height 208
drag, startPoint x: 172, startPoint y: 122, endPoint x: 224, endPoint y: 122, distance: 52.9
click at [304, 122] on app-calendar-viewport "Tue 12 Wed 13 Thu 14 Fri 15 Sat 16 Sun 17 Mon 18 Tue 19 Wed 20 Thu 21 Fri 22" at bounding box center [205, 162] width 411 height 208
drag, startPoint x: 340, startPoint y: 124, endPoint x: 264, endPoint y: 122, distance: 75.9
click at [339, 124] on app-calendar-viewport "Sun 10 Mon 11 Tue 12 Wed 13 Thu 14 Fri 15 Sat 16 Sun 17 Mon 18 Tue 19 Wed 20" at bounding box center [205, 162] width 411 height 208
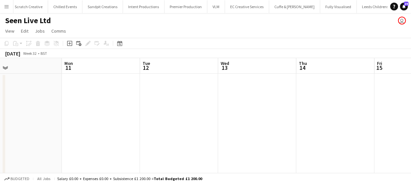
click at [366, 123] on app-calendar-viewport "Fri 8 Sat 9 Sun 10 Mon 11 Tue 12 Wed 13 Thu 14 Fri 15 Sat 16 Sun 17 Mon 18" at bounding box center [205, 162] width 411 height 208
drag, startPoint x: 334, startPoint y: 121, endPoint x: 224, endPoint y: 118, distance: 110.2
click at [346, 121] on app-calendar-viewport "Wed 6 Thu 7 Fri 8 Sat 9 Sun 10 Mon 11 Tue 12 Wed 13 Thu 14 Fri 15 Sat 16" at bounding box center [205, 162] width 411 height 208
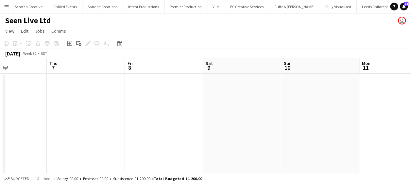
click at [375, 121] on app-calendar-viewport "Mon 4 Tue 5 Wed 6 Thu 7 Fri 8 Sat 9 Sun 10 Mon 11 Tue 12 Wed 13 Thu 14" at bounding box center [205, 162] width 411 height 208
drag, startPoint x: 346, startPoint y: 118, endPoint x: 182, endPoint y: 118, distance: 163.4
click at [347, 118] on app-calendar-viewport "Sat 2 Sun 3 Mon 4 Tue 5 Wed 6 Thu 7 Fri 8 Sat 9 Sun 10 Mon 11 Tue 12" at bounding box center [205, 162] width 411 height 208
drag, startPoint x: 187, startPoint y: 119, endPoint x: 267, endPoint y: 118, distance: 80.4
click at [364, 120] on app-calendar-viewport "Thu 31 Fri 1 Sat 2 Sun 3 Mon 4 Tue 5 Wed 6 Thu 7 Fri 8 Sat 9 Sun 10" at bounding box center [205, 162] width 411 height 208
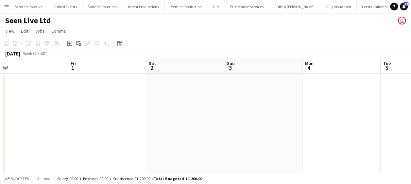
click at [349, 120] on app-calendar-viewport "Tue 29 Wed 30 Thu 31 Fri 1 Sat 2 Sun 3 Mon 4 Tue 5 Wed 6 Thu 7 Fri 8" at bounding box center [205, 162] width 411 height 208
click at [282, 121] on app-calendar-viewport "Sun 27 Mon 28 Tue 29 Wed 30 Thu 31 Fri 1 Sat 2 Sun 3 Mon 4 Tue 5 Wed 6" at bounding box center [205, 162] width 411 height 208
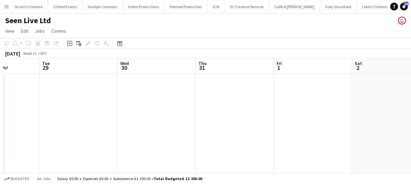
drag, startPoint x: 151, startPoint y: 112, endPoint x: 79, endPoint y: 101, distance: 72.0
click at [68, 102] on app-calendar-viewport "Sat 26 Sun 27 Mon 28 Tue 29 Wed 30 Thu 31 Fri 1 Sat 2 Sun 3 Mon 4 Tue 5" at bounding box center [205, 162] width 411 height 208
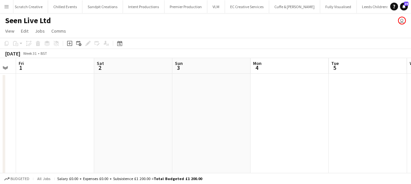
click at [43, 102] on app-calendar-viewport "Tue 29 Wed 30 Thu 31 Fri 1 Sat 2 Sun 3 Mon 4 Tue 5 Wed 6 Thu 7 Fri 8" at bounding box center [205, 162] width 411 height 208
drag, startPoint x: -1, startPoint y: 98, endPoint x: 112, endPoint y: 102, distance: 113.2
click at [0, 97] on html "Menu Boards Boards Boards All jobs Status Workforce Workforce My Workforce Recr…" at bounding box center [205, 138] width 411 height 277
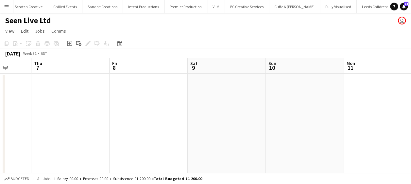
drag, startPoint x: 182, startPoint y: 105, endPoint x: 139, endPoint y: 104, distance: 42.8
click at [4, 102] on div "Mon 4 Tue 5 Wed 6 Thu 7 Fri 8 Sat 9 Sun 10 Mon 11 Tue 12 Wed 13 Thu 14" at bounding box center [205, 162] width 411 height 208
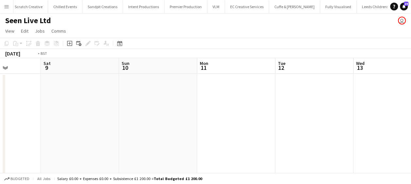
drag, startPoint x: 143, startPoint y: 104, endPoint x: 241, endPoint y: 104, distance: 98.4
click at [98, 104] on app-calendar-viewport "Wed 6 Thu 7 Fri 8 Sat 9 Sun 10 Mon 11 Tue 12 Wed 13 Thu 14 Fri 15 Sat 16" at bounding box center [205, 162] width 411 height 208
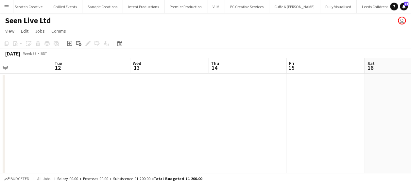
click at [91, 104] on app-calendar-viewport "Fri 8 Sat 9 Sun 10 Mon 11 Tue 12 Wed 13 Thu 14 Fri 15 Sat 16 Sun 17 Mon 18" at bounding box center [205, 162] width 411 height 208
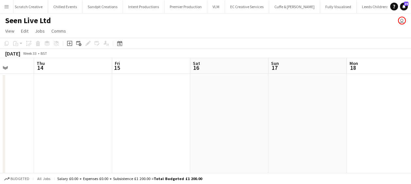
drag, startPoint x: 151, startPoint y: 102, endPoint x: 235, endPoint y: 104, distance: 84.3
click at [126, 104] on app-calendar-viewport "Sun 10 Mon 11 Tue 12 Wed 13 Thu 14 Fri 15 Sat 16 Sun 17 Mon 18 Tue 19 Wed 20" at bounding box center [205, 162] width 411 height 208
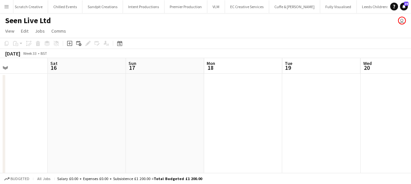
click at [63, 108] on app-calendar-viewport "Tue 12 Wed 13 Thu 14 Fri 15 Sat 16 Sun 17 Mon 18 Tue 19 Wed 20 Thu 21 Fri 22" at bounding box center [205, 162] width 411 height 208
drag, startPoint x: 180, startPoint y: 109, endPoint x: 253, endPoint y: 109, distance: 72.9
click at [57, 109] on app-calendar-viewport "Fri 15 Sat 16 Sun 17 Mon 18 Tue 19 Wed 20 Thu 21 Fri 22 Sat 23 Sun 24 Mon 25" at bounding box center [205, 162] width 411 height 208
click at [46, 108] on app-calendar-viewport "Sun 17 Mon 18 Tue 19 Wed 20 Thu 21 Fri 22 Sat 23 Sun 24 Mon 25 Tue 26 8/8 2 Job…" at bounding box center [205, 162] width 411 height 208
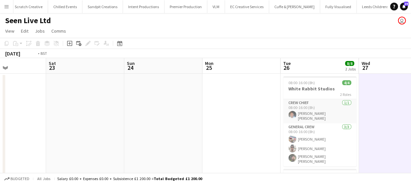
drag, startPoint x: 174, startPoint y: 109, endPoint x: 165, endPoint y: 112, distance: 9.0
click at [34, 107] on app-calendar-viewport "Tue 19 Wed 20 Thu 21 Fri 22 Sat 23 Sun 24 Mon 25 Tue 26 8/8 2 Jobs Wed 27 Thu 2…" at bounding box center [205, 162] width 411 height 208
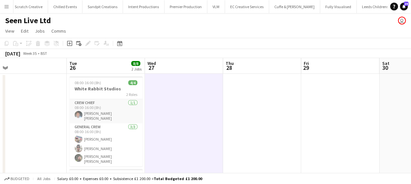
click at [6, 3] on button "Menu" at bounding box center [6, 6] width 13 height 13
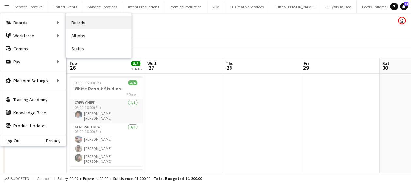
click at [80, 23] on link "Boards" at bounding box center [98, 22] width 65 height 13
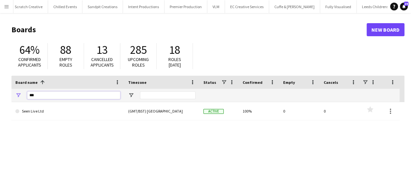
drag, startPoint x: 47, startPoint y: 92, endPoint x: 13, endPoint y: 95, distance: 34.1
click at [14, 96] on div "***" at bounding box center [67, 95] width 113 height 13
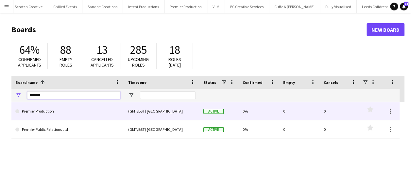
type input "*******"
click at [46, 109] on link "Premier Production" at bounding box center [67, 111] width 105 height 18
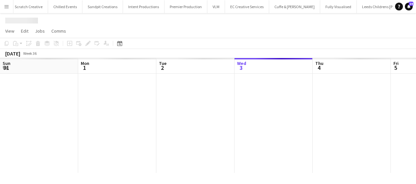
scroll to position [0, 156]
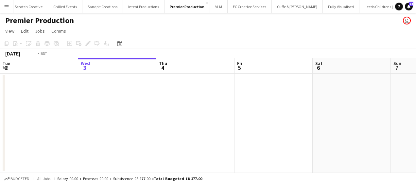
drag, startPoint x: 185, startPoint y: 116, endPoint x: 313, endPoint y: 116, distance: 128.1
click at [291, 116] on app-calendar-viewport "Sun 31 Mon 1 Tue 2 Wed 3 Thu 4 Fri 5 Sat 6 Sun 7 Mon 8 Tue 9 Wed 10" at bounding box center [208, 115] width 416 height 115
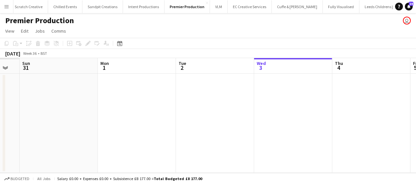
click at [300, 118] on app-calendar-viewport "Fri 29 Sat 30 Sun 31 Mon 1 Tue 2 Wed 3 Thu 4 Fri 5 Sat 6 Sun 7 Mon 8" at bounding box center [208, 115] width 416 height 115
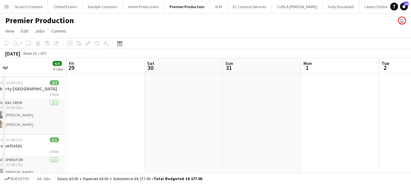
drag, startPoint x: 133, startPoint y: 123, endPoint x: 234, endPoint y: 114, distance: 101.7
click at [258, 111] on app-calendar-viewport "Tue 26 1/1 1 Job Wed 27 1/1 1 Job Thu 28 6/6 4 Jobs Fri 29 Sat 30 Sun 31 Mon 1 …" at bounding box center [205, 178] width 411 height 241
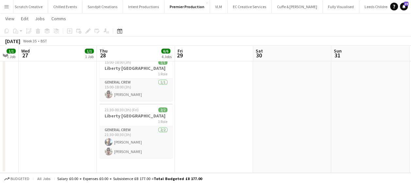
scroll to position [0, 256]
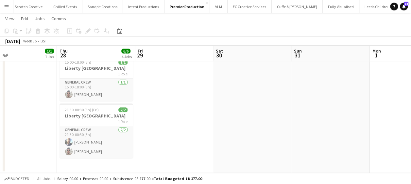
drag, startPoint x: 213, startPoint y: 139, endPoint x: 154, endPoint y: 139, distance: 58.8
click at [154, 139] on app-calendar-viewport "Sun 24 Mon 25 Tue 26 1/1 1 Job Wed 27 1/1 1 Job Thu 28 6/6 4 Jobs Fri 29 Sat 30…" at bounding box center [205, 37] width 411 height 273
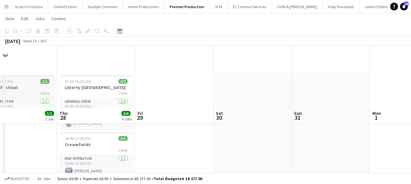
scroll to position [0, 0]
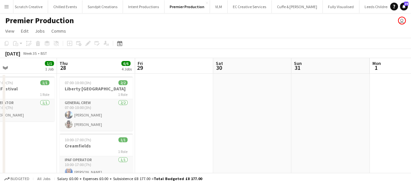
click at [142, 99] on app-date-cell at bounding box center [174, 186] width 78 height 225
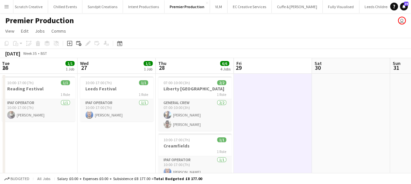
drag, startPoint x: 54, startPoint y: 121, endPoint x: 153, endPoint y: 127, distance: 98.9
click at [153, 127] on app-calendar-viewport "Sun 24 Mon 25 Tue 26 1/1 1 Job Wed 27 1/1 1 Job Thu 28 6/6 4 Jobs Fri 29 Sat 30…" at bounding box center [205, 178] width 411 height 241
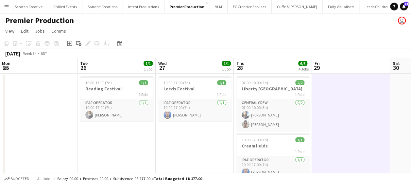
drag, startPoint x: 130, startPoint y: 136, endPoint x: 227, endPoint y: 133, distance: 97.1
click at [229, 134] on app-calendar-viewport "Sat 23 Sun 24 Mon 25 Tue 26 1/1 1 Job Wed 27 1/1 1 Job Thu 28 6/6 4 Jobs Fri 29…" at bounding box center [205, 178] width 411 height 241
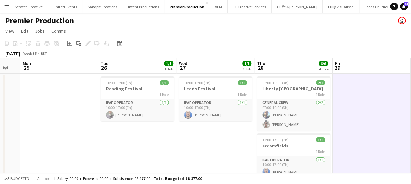
drag, startPoint x: 190, startPoint y: 133, endPoint x: 237, endPoint y: 131, distance: 47.1
click at [237, 131] on app-calendar-viewport "Sat 23 Sun 24 Mon 25 Tue 26 1/1 1 Job Wed 27 1/1 1 Job Thu 28 6/6 4 Jobs Fri 29…" at bounding box center [205, 178] width 411 height 241
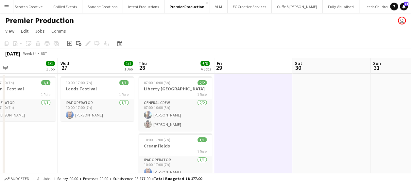
drag, startPoint x: 186, startPoint y: 122, endPoint x: 50, endPoint y: 125, distance: 136.0
click at [45, 125] on app-calendar-viewport "Sun 24 Mon 25 Tue 26 1/1 1 Job Wed 27 1/1 1 Job Thu 28 6/6 4 Jobs Fri 29 Sat 30…" at bounding box center [205, 178] width 411 height 241
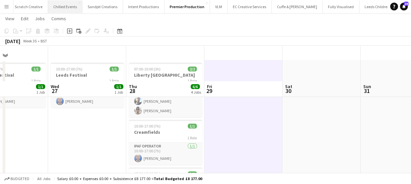
scroll to position [0, 0]
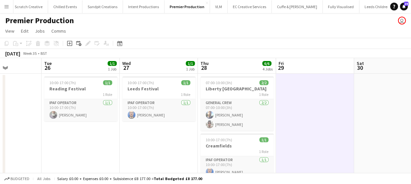
drag, startPoint x: 104, startPoint y: 139, endPoint x: 176, endPoint y: 137, distance: 71.6
click at [176, 137] on app-calendar-viewport "Sat 23 Sun 24 Mon 25 Tue 26 1/1 1 Job Wed 27 1/1 1 Job Thu 28 6/6 4 Jobs Fri 29…" at bounding box center [205, 178] width 411 height 241
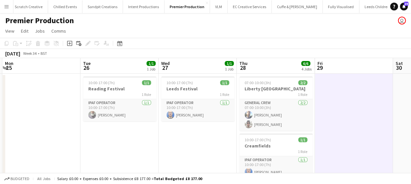
drag, startPoint x: 153, startPoint y: 135, endPoint x: 192, endPoint y: 134, distance: 38.9
click at [192, 134] on app-calendar-viewport "Sat 23 Sun 24 Mon 25 Tue 26 1/1 1 Job Wed 27 1/1 1 Job Thu 28 6/6 4 Jobs Fri 29…" at bounding box center [205, 178] width 411 height 241
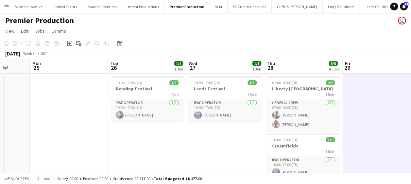
click at [188, 137] on app-calendar-viewport "Fri 22 Sat 23 Sun 24 Mon 25 Tue 26 1/1 1 Job Wed 27 1/1 1 Job Thu 28 6/6 4 Jobs…" at bounding box center [205, 178] width 411 height 241
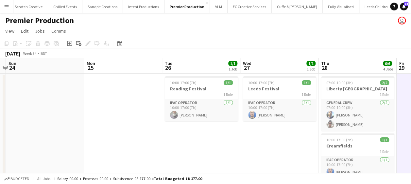
drag, startPoint x: 135, startPoint y: 127, endPoint x: 127, endPoint y: 136, distance: 11.6
click at [239, 130] on app-calendar-viewport "Fri 22 Sat 23 Sun 24 Mon 25 Tue 26 1/1 1 Job Wed 27 1/1 1 Job Thu 28 6/6 4 Jobs…" at bounding box center [205, 178] width 411 height 241
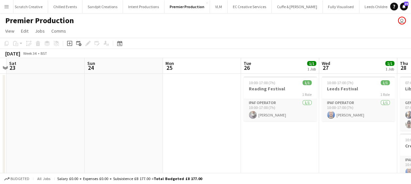
drag, startPoint x: 228, startPoint y: 130, endPoint x: 204, endPoint y: 133, distance: 24.6
click at [229, 130] on app-calendar-viewport "Thu 21 Fri 22 Sat 23 Sun 24 Mon 25 Tue 26 1/1 1 Job Wed 27 1/1 1 Job Thu 28 6/6…" at bounding box center [205, 178] width 411 height 241
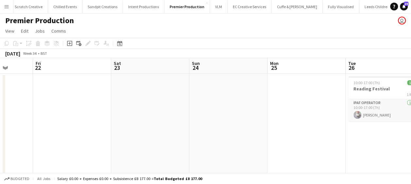
click at [256, 122] on app-calendar-viewport "Tue 19 Wed 20 Thu 21 Fri 22 Sat 23 Sun 24 Mon 25 Tue 26 1/1 1 Job Wed 27 1/1 1 …" at bounding box center [205, 178] width 411 height 241
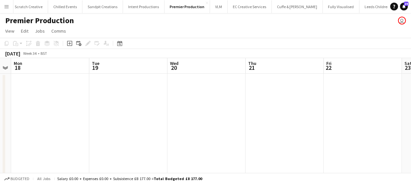
drag, startPoint x: 214, startPoint y: 132, endPoint x: 257, endPoint y: 129, distance: 42.9
click at [257, 129] on app-calendar-viewport "Sat 16 Sun 17 Mon 18 Tue 19 Wed 20 Thu 21 Fri 22 Sat 23 Sun 24 Mon 25 Tue 26 1/…" at bounding box center [205, 178] width 411 height 241
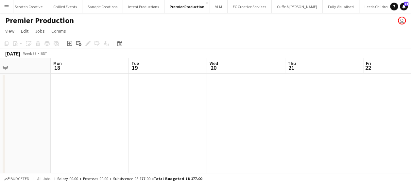
drag, startPoint x: 290, startPoint y: 128, endPoint x: 204, endPoint y: 126, distance: 85.6
click at [300, 127] on app-calendar-viewport "Fri 15 Sat 16 Sun 17 Mon 18 Tue 19 Wed 20 Thu 21 Fri 22 Sat 23 Sun 24 Mon 25" at bounding box center [205, 178] width 411 height 241
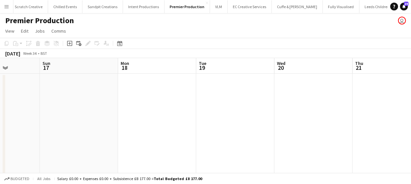
drag, startPoint x: 204, startPoint y: 126, endPoint x: 288, endPoint y: 122, distance: 84.1
click at [306, 122] on app-calendar-viewport "Thu 14 Fri 15 1/1 1 Job Sat 16 Sun 17 Mon 18 Tue 19 Wed 20 Thu 21 Fri 22 Sat 23…" at bounding box center [205, 178] width 411 height 241
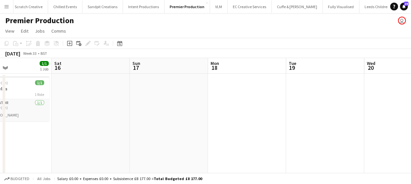
drag, startPoint x: 170, startPoint y: 124, endPoint x: 247, endPoint y: 124, distance: 76.8
click at [284, 125] on app-calendar-viewport "Wed 13 1/1 1 Job Thu 14 Fri 15 1/1 1 Job Sat 16 Sun 17 Mon 18 Tue 19 Wed 20 Thu…" at bounding box center [205, 178] width 411 height 241
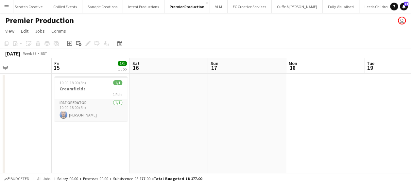
drag, startPoint x: 203, startPoint y: 126, endPoint x: 219, endPoint y: 125, distance: 15.7
click at [222, 124] on app-calendar-viewport "Tue 12 Wed 13 1/1 1 Job Thu 14 Fri 15 1/1 1 Job Sat 16 Sun 17 Mon 18 Tue 19 Wed…" at bounding box center [205, 178] width 411 height 241
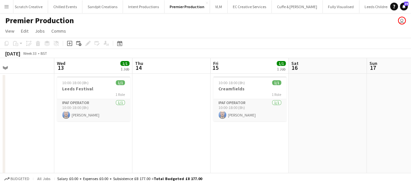
drag, startPoint x: 232, startPoint y: 132, endPoint x: 265, endPoint y: 131, distance: 33.0
click at [265, 131] on app-calendar-viewport "Sun 10 Mon 11 Tue 12 Wed 13 1/1 1 Job Thu 14 Fri 15 1/1 1 Job Sat 16 Sun 17 Mon…" at bounding box center [205, 178] width 411 height 241
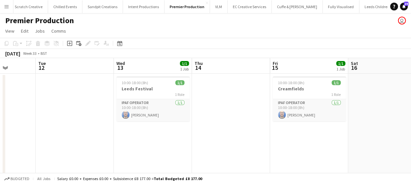
drag, startPoint x: 218, startPoint y: 137, endPoint x: 259, endPoint y: 135, distance: 41.5
click at [259, 135] on app-calendar-viewport "Sat 9 Sun 10 Mon 11 Tue 12 Wed 13 1/1 1 Job Thu 14 Fri 15 1/1 1 Job Sat 16 Sun …" at bounding box center [205, 178] width 411 height 241
